Goal: Task Accomplishment & Management: Use online tool/utility

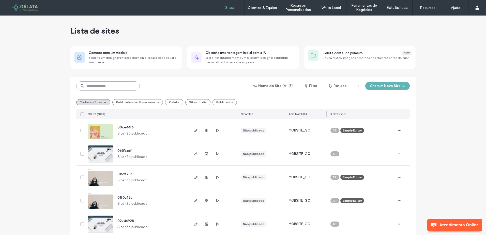
click at [105, 83] on input at bounding box center [107, 85] width 63 height 9
paste input "**********"
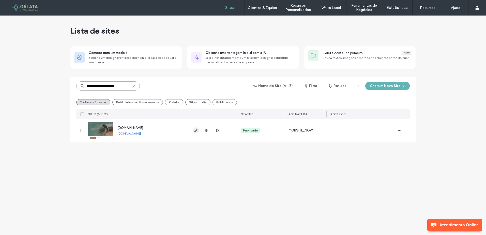
type input "**********"
click at [196, 130] on icon "button" at bounding box center [196, 130] width 4 height 4
